Goal: Information Seeking & Learning: Learn about a topic

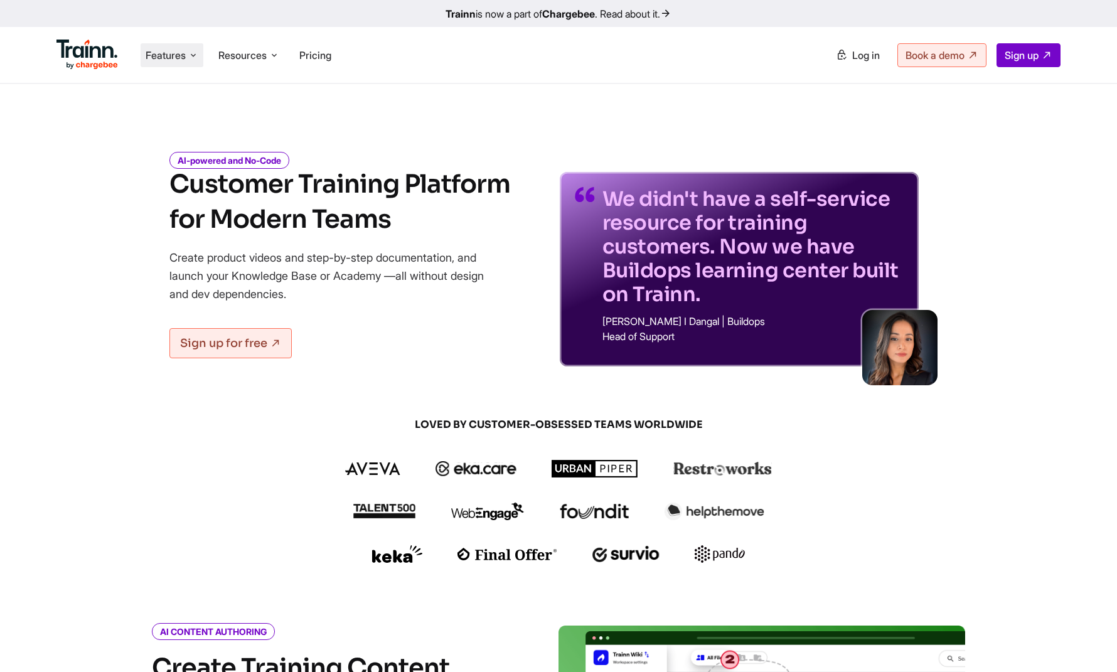
click at [189, 49] on li "Features Product Videos Create product & how-to videos in multiple languages. G…" at bounding box center [172, 55] width 63 height 24
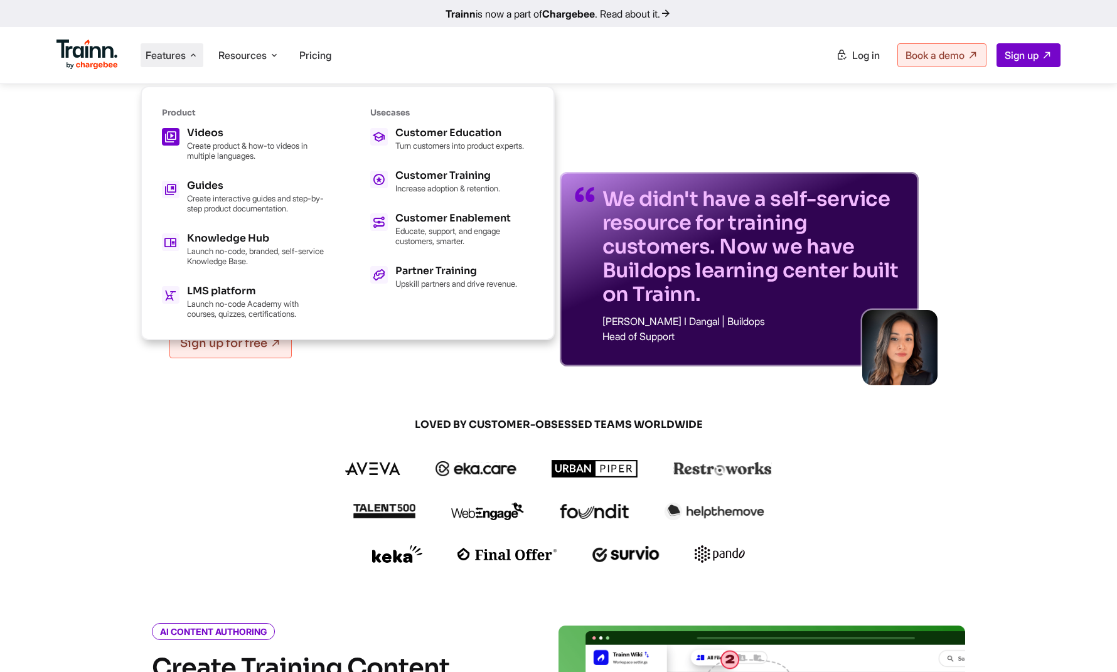
click at [211, 149] on p "Create product & how-to videos in multiple languages." at bounding box center [256, 151] width 138 height 20
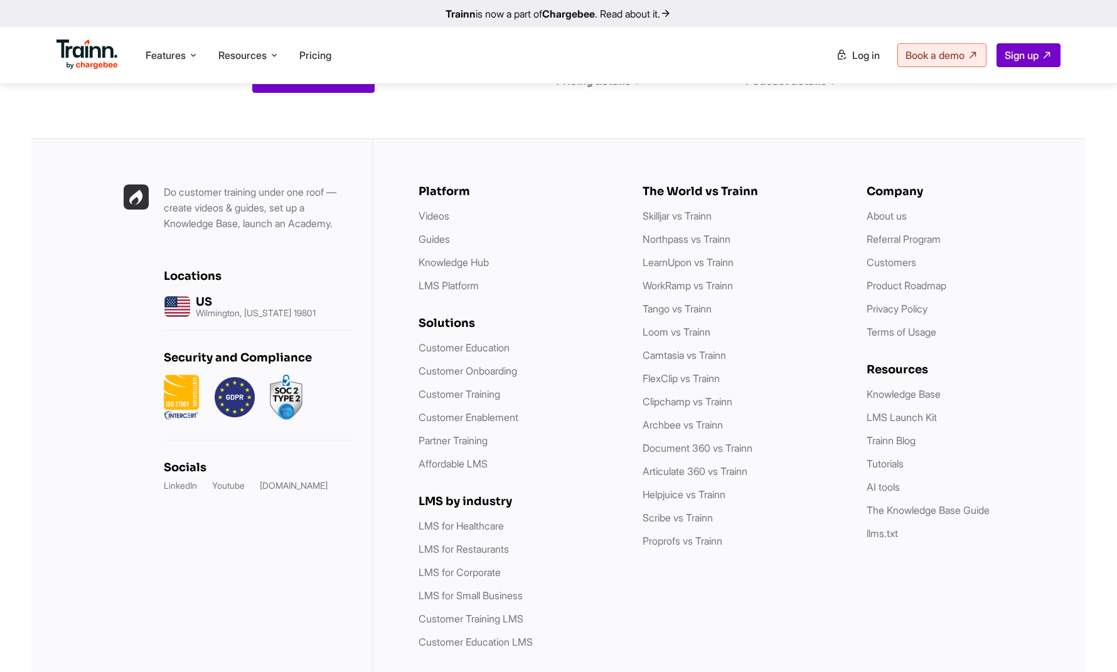
scroll to position [6086, 0]
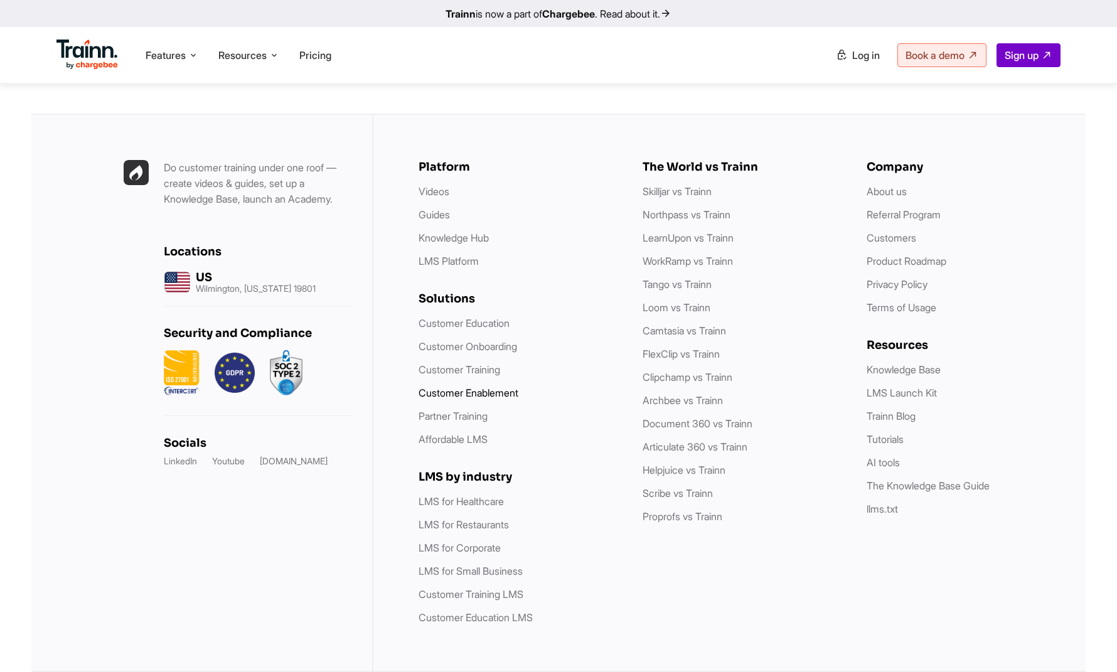
click at [495, 390] on link "Customer Enablement" at bounding box center [468, 392] width 100 height 13
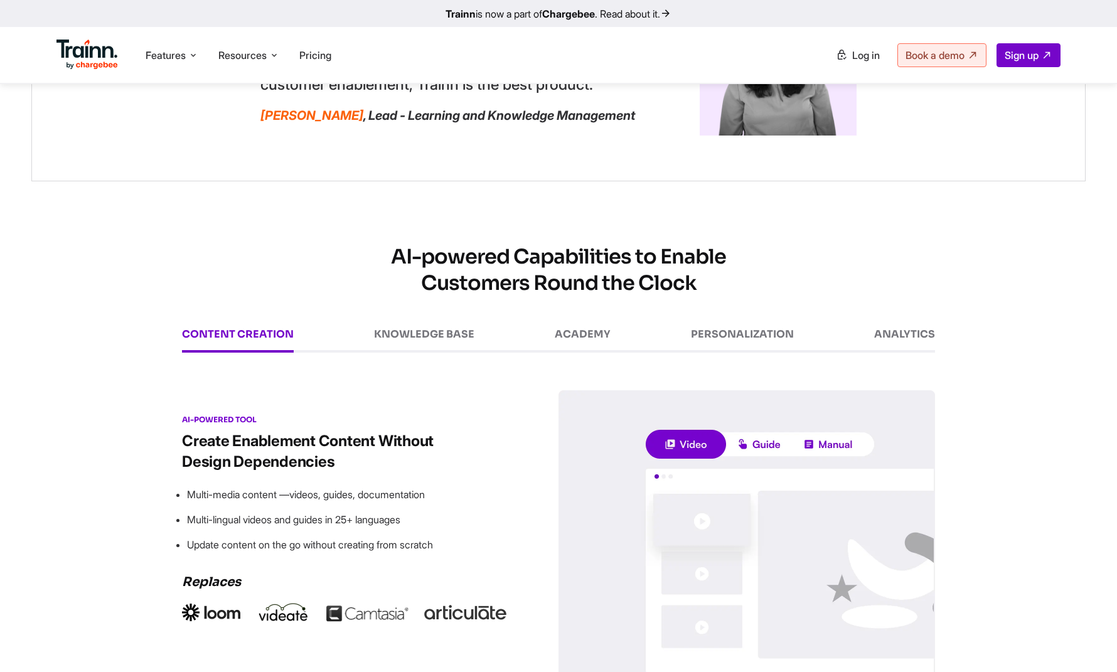
scroll to position [1836, 0]
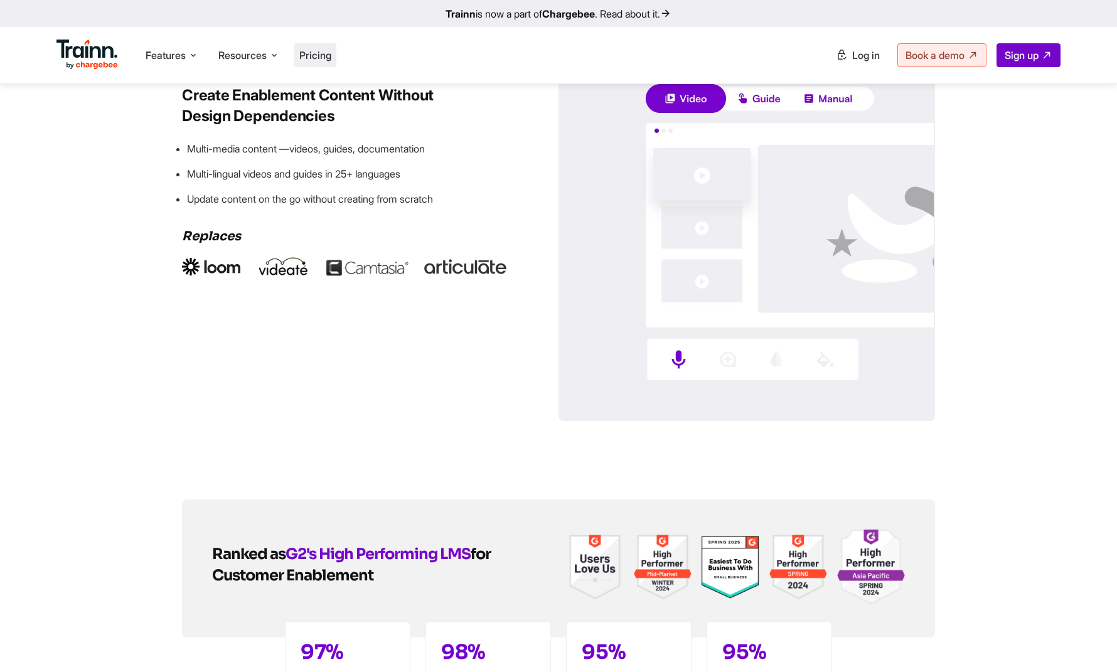
click at [321, 55] on span "Pricing" at bounding box center [315, 55] width 32 height 13
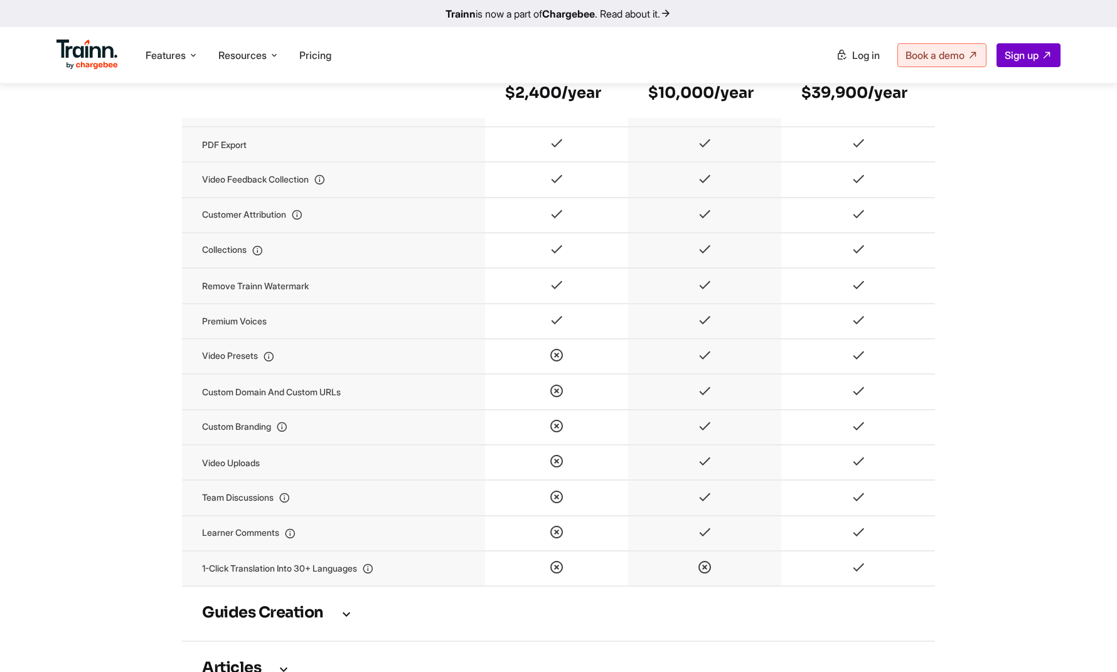
scroll to position [1421, 0]
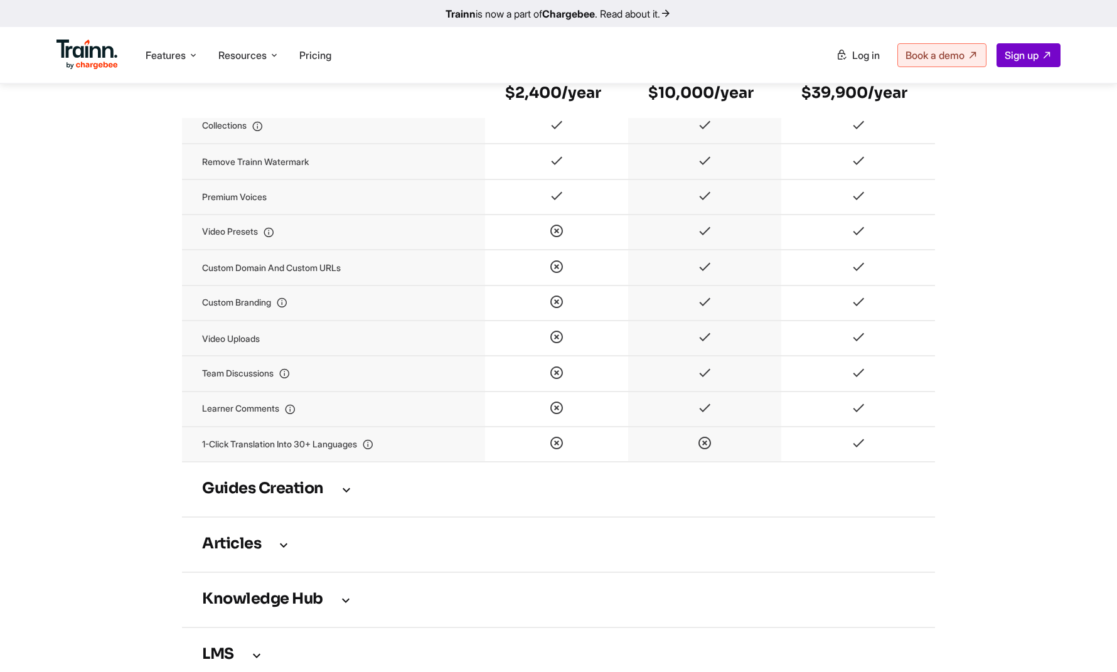
click at [234, 351] on td "Video uploads" at bounding box center [333, 338] width 303 height 35
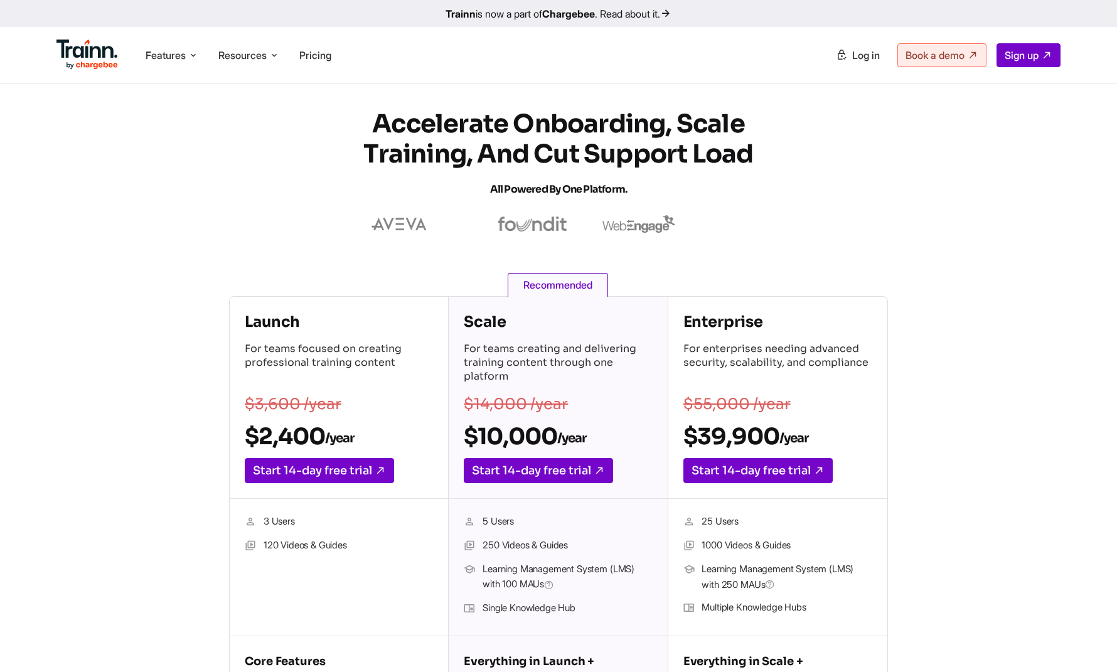
scroll to position [344, 0]
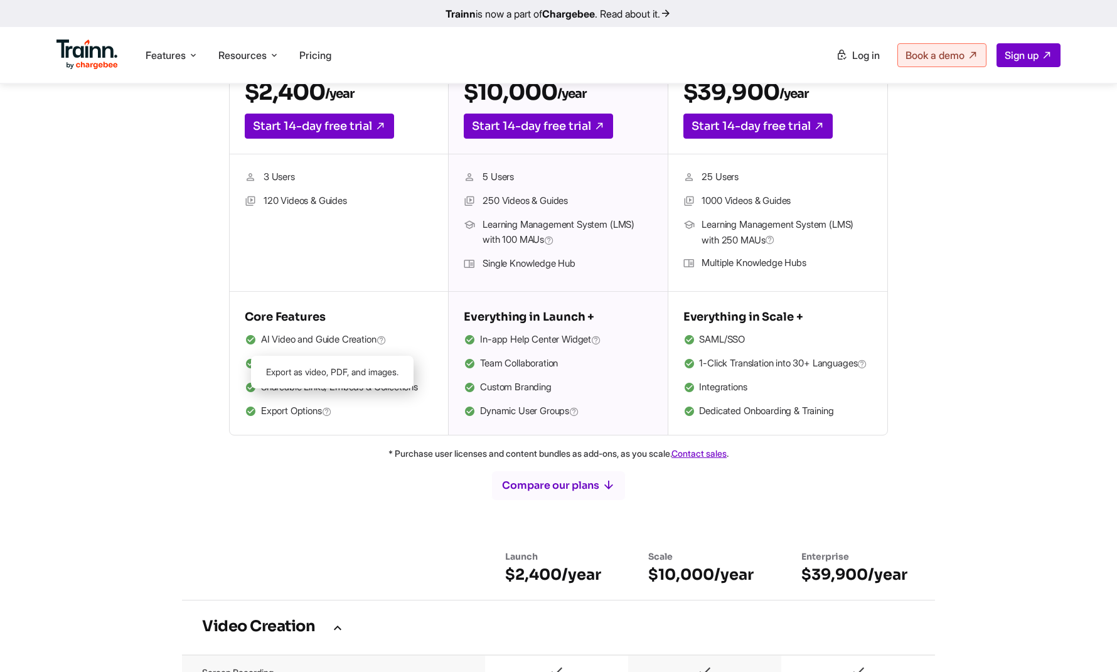
click at [332, 409] on icon at bounding box center [327, 412] width 10 height 12
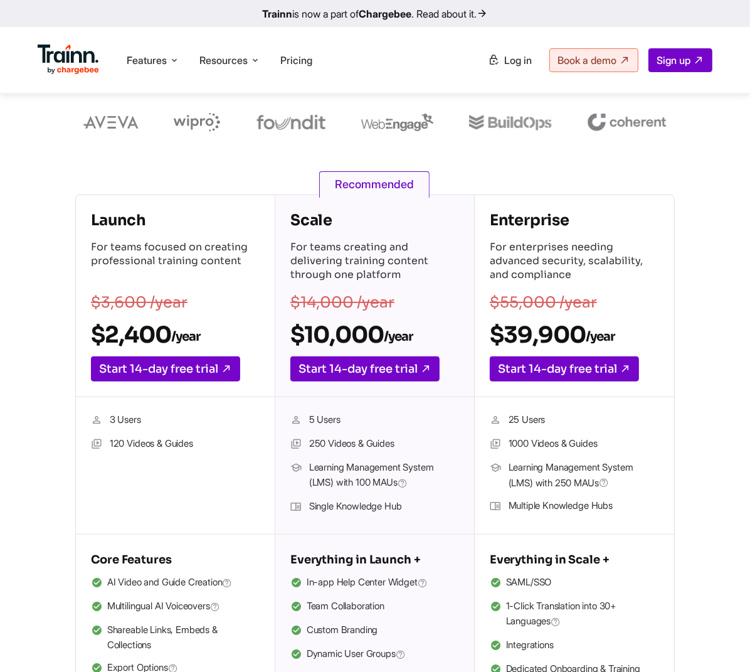
scroll to position [112, 0]
